Goal: Task Accomplishment & Management: Use online tool/utility

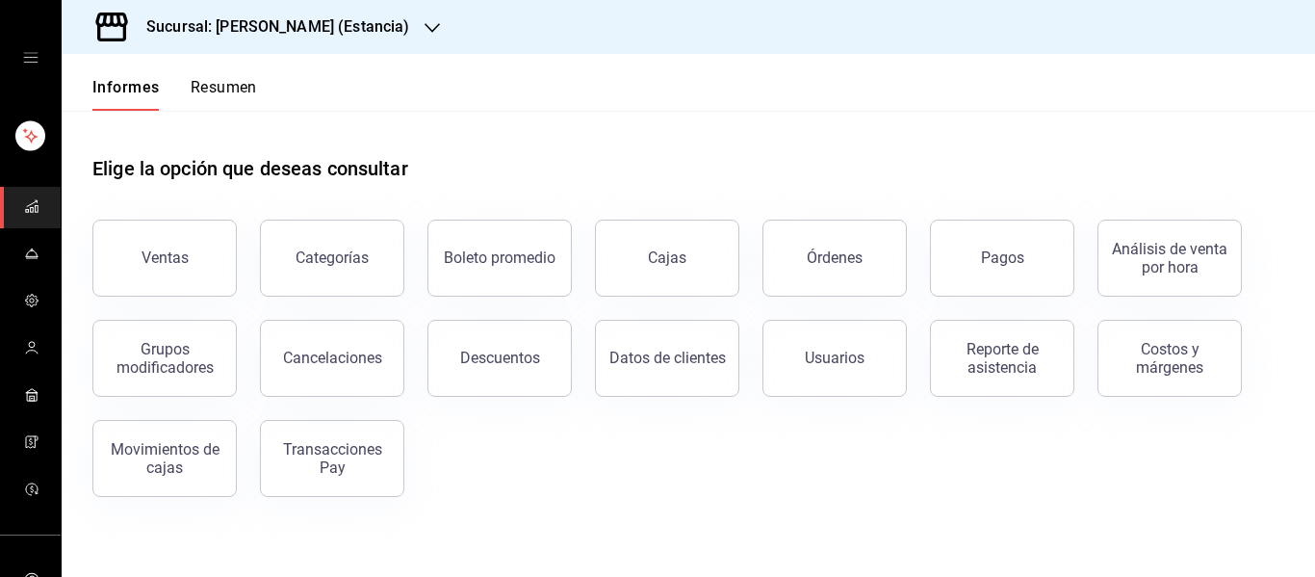
click at [242, 40] on div "Sucursal: [PERSON_NAME] (Estancia)" at bounding box center [262, 27] width 371 height 54
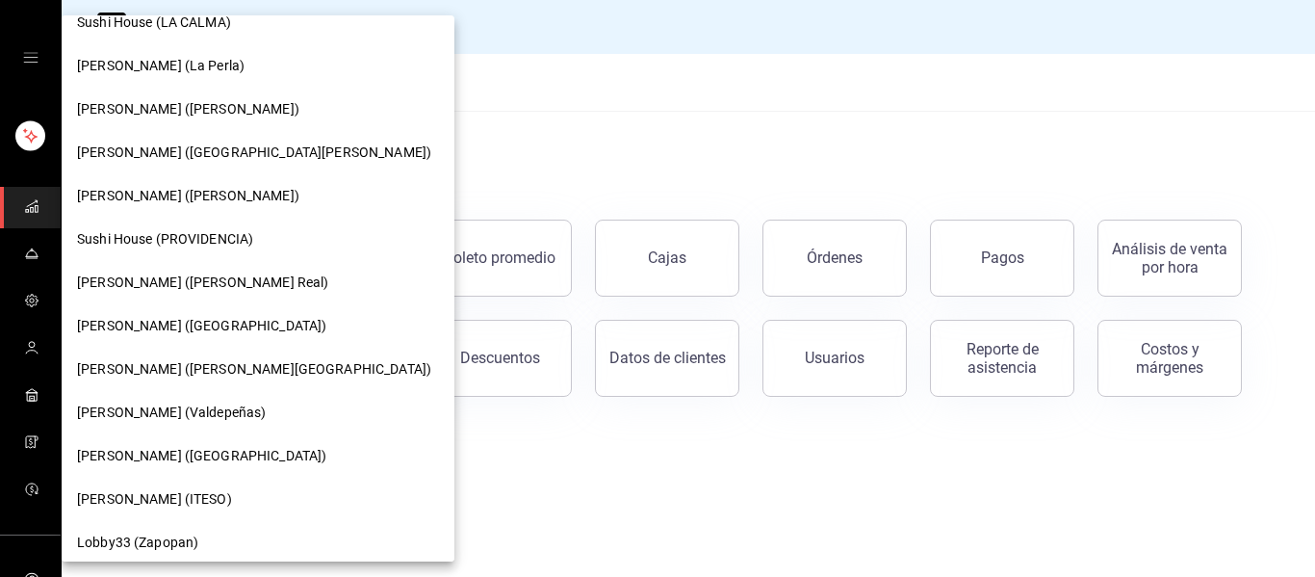
scroll to position [249, 0]
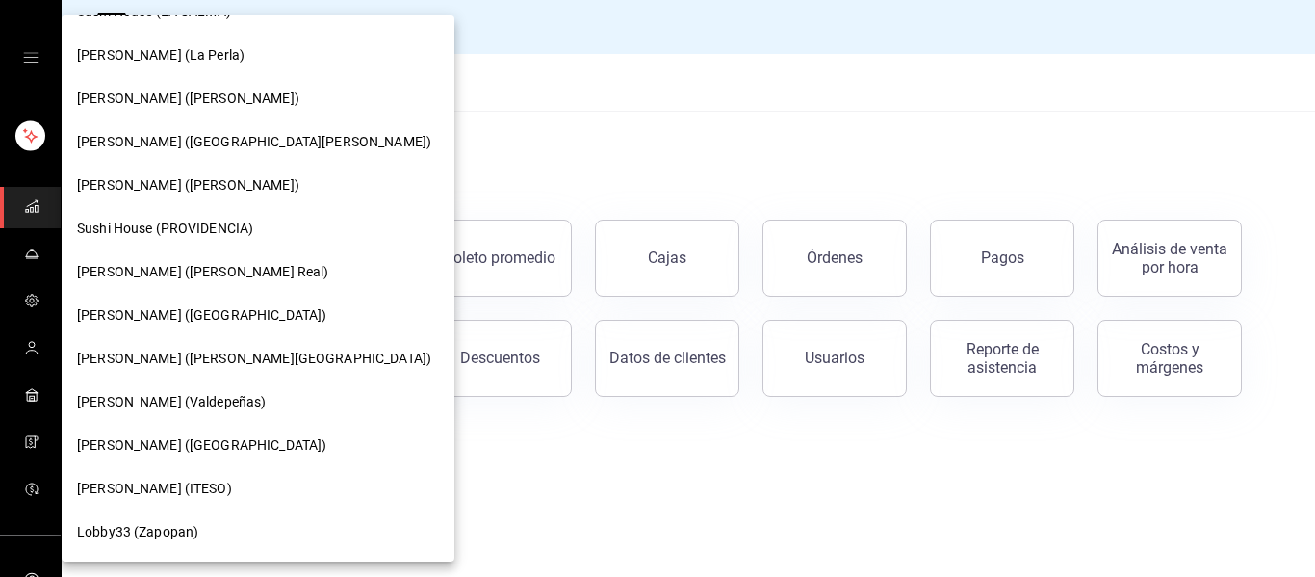
click at [163, 488] on font "[PERSON_NAME] (ITESO)" at bounding box center [154, 487] width 155 height 15
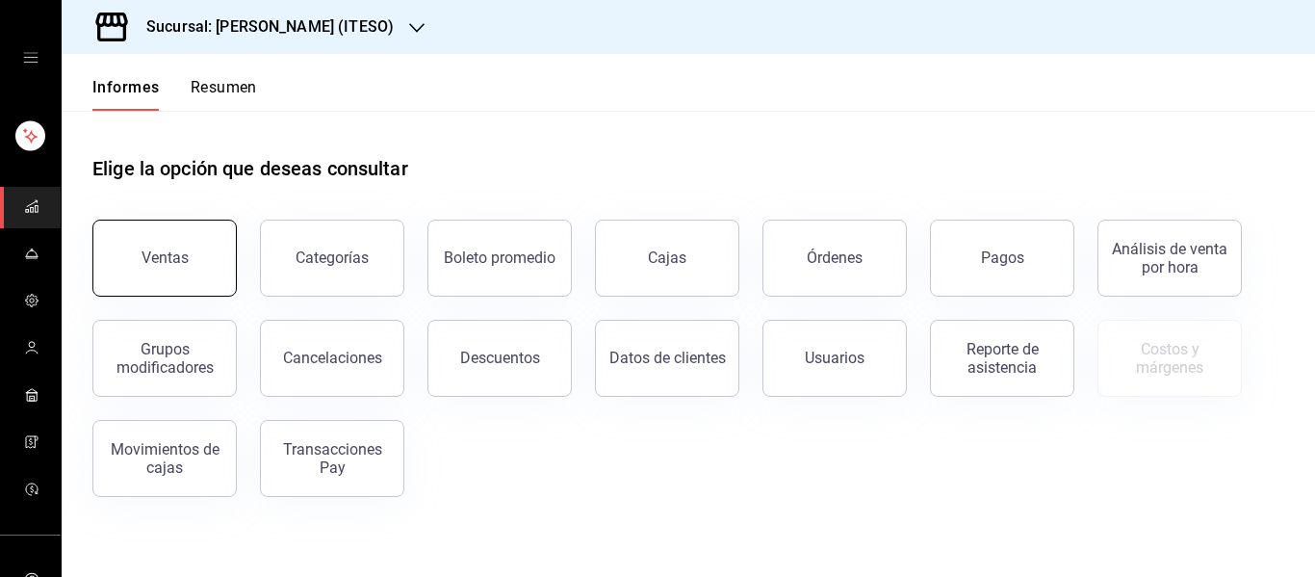
click at [184, 250] on font "Ventas" at bounding box center [165, 257] width 47 height 18
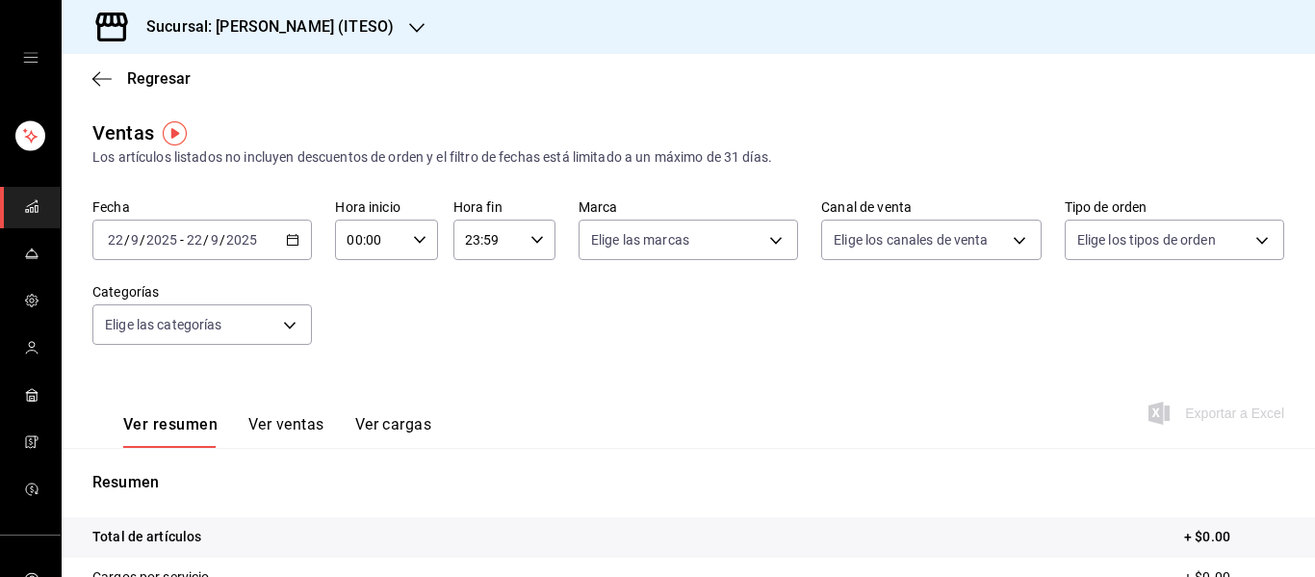
click at [295, 231] on div "[DATE] [DATE] - [DATE] [DATE]" at bounding box center [201, 239] width 219 height 40
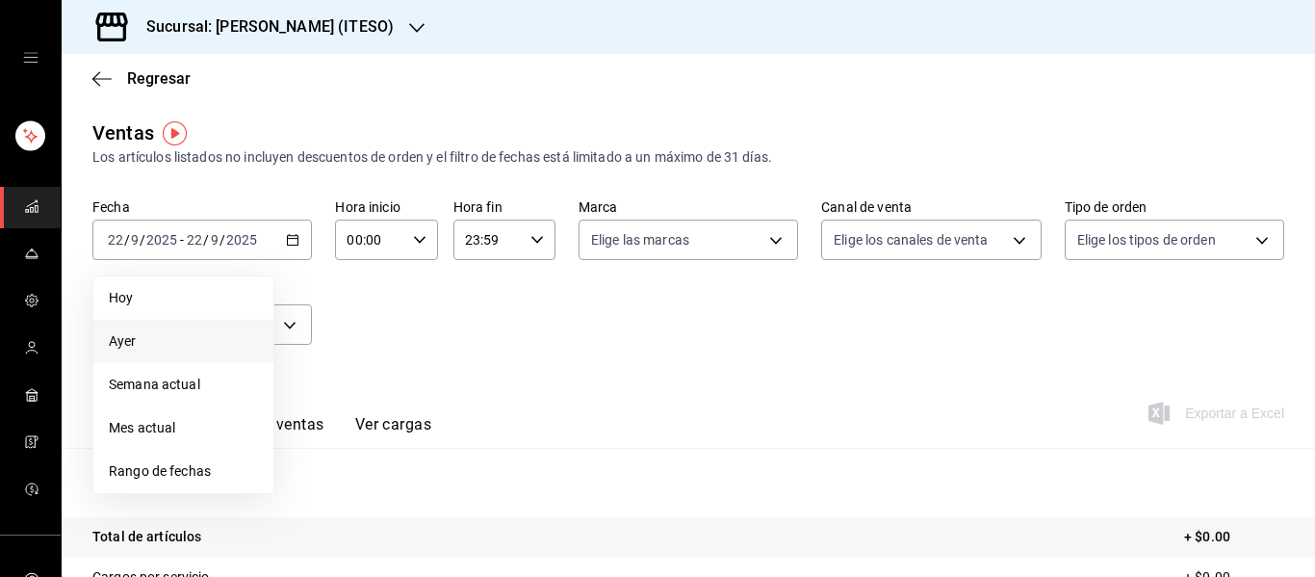
click at [174, 348] on span "Ayer" at bounding box center [183, 341] width 149 height 20
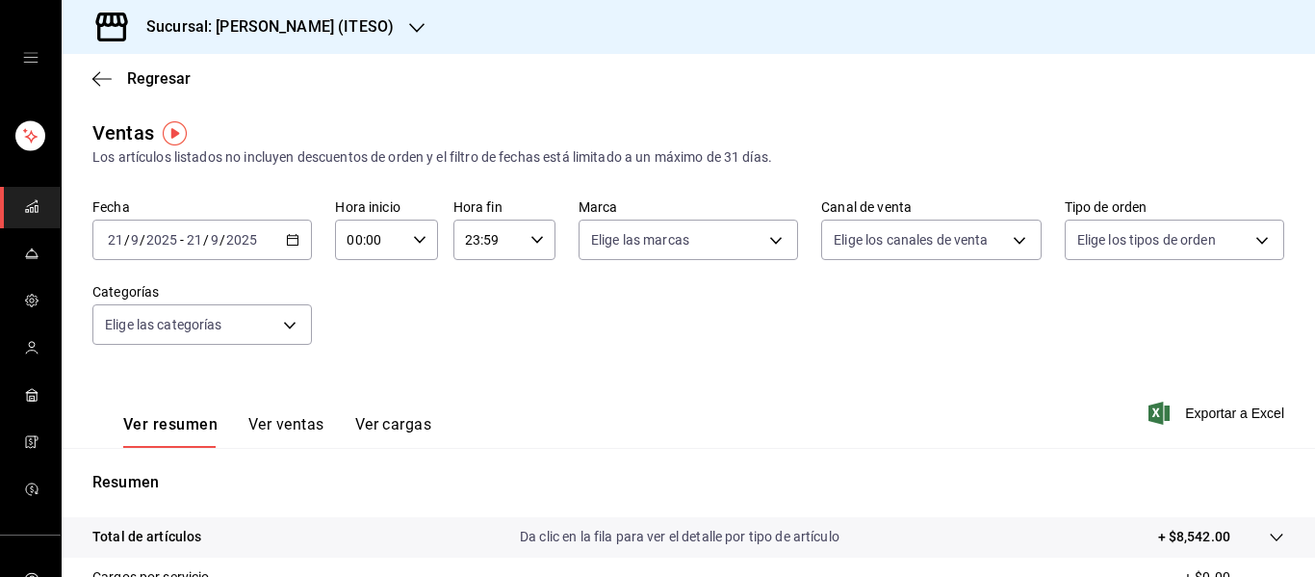
click at [288, 236] on \(Stroke\) "button" at bounding box center [293, 240] width 12 height 11
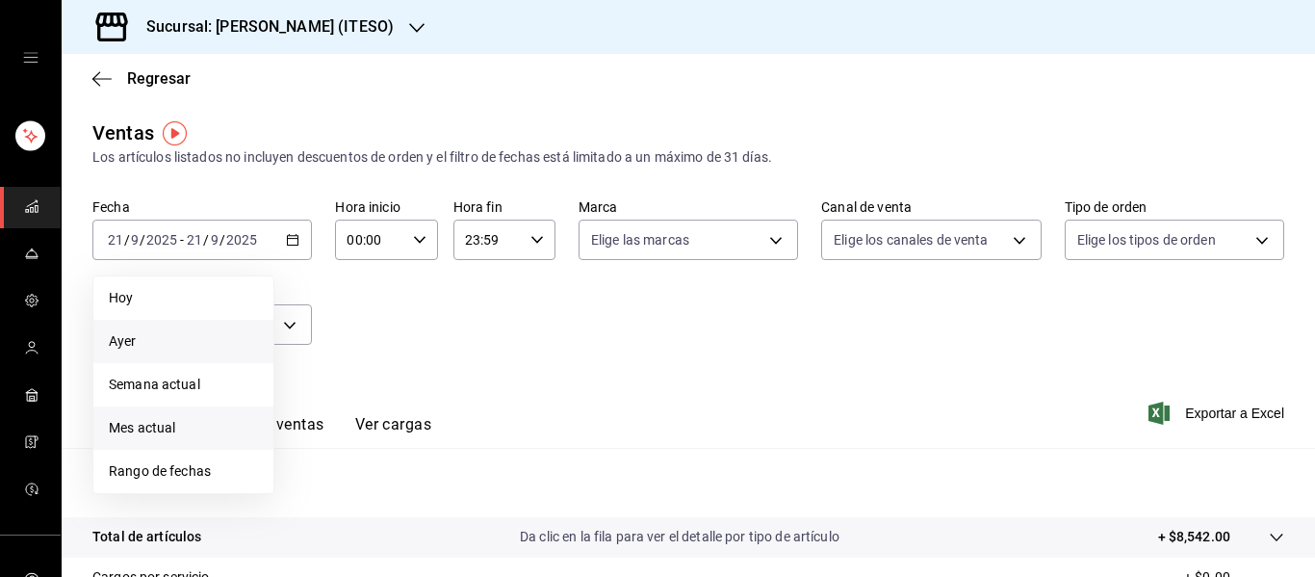
click at [144, 436] on span "Mes actual" at bounding box center [183, 428] width 149 height 20
